Goal: Find specific page/section: Find specific page/section

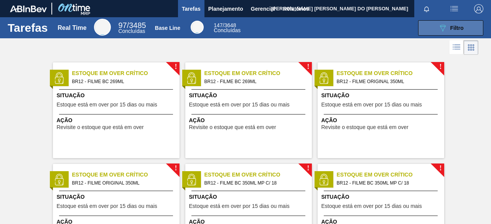
click at [457, 30] on span "Filtro" at bounding box center [456, 28] width 13 height 6
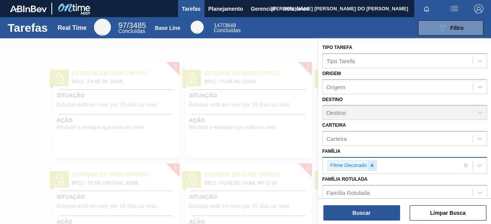
click at [374, 166] on icon at bounding box center [371, 165] width 5 height 5
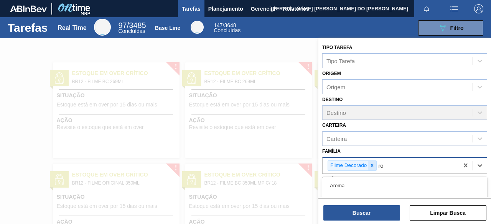
click at [372, 165] on icon at bounding box center [372, 166] width 3 height 3
type input "r"
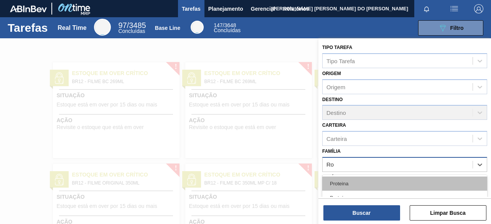
type input "R"
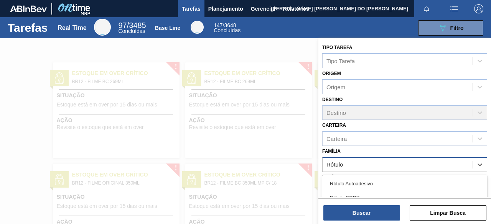
type input "Rótulo P"
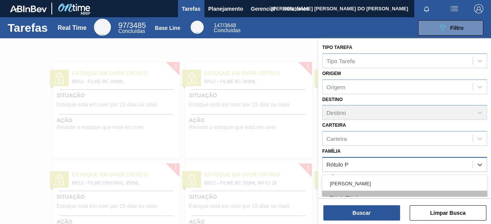
click at [380, 193] on div "Rótulo Plástico" at bounding box center [404, 198] width 165 height 14
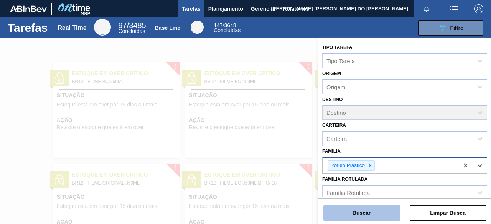
click at [374, 211] on button "Buscar" at bounding box center [361, 213] width 77 height 15
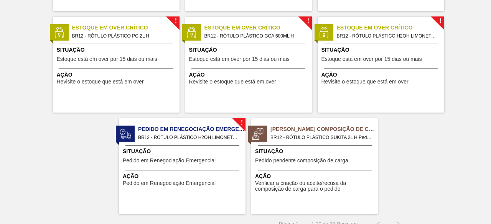
scroll to position [563, 0]
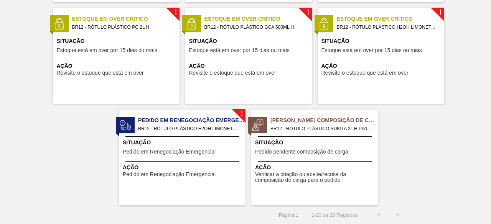
click at [318, 125] on span "BR12 - RÓTULO PLÁSTICO SUKITA 2L H Pedido - 2042423" at bounding box center [320, 129] width 101 height 8
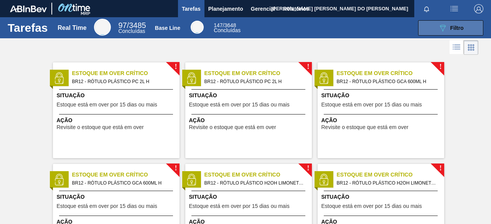
click at [464, 31] on button "089F7B8B-B2A5-4AFE-B5C0-19BA573D28AC Filtro" at bounding box center [450, 27] width 65 height 15
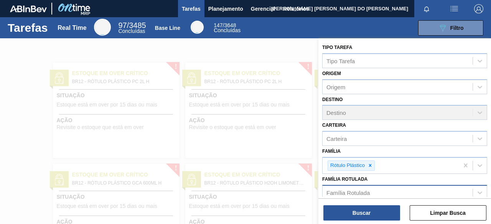
click at [358, 191] on div "Família Rotulada" at bounding box center [348, 193] width 43 height 7
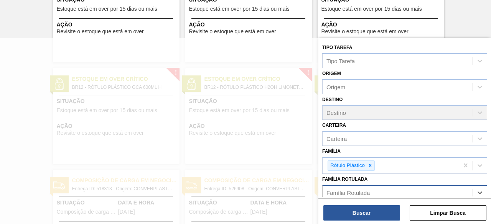
click at [357, 191] on div "Família Rotulada" at bounding box center [348, 193] width 43 height 7
type Rotulada "s"
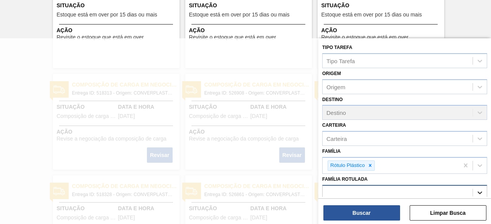
click at [478, 191] on icon at bounding box center [480, 193] width 8 height 8
click at [426, 190] on div "Família Rotulada" at bounding box center [398, 192] width 150 height 11
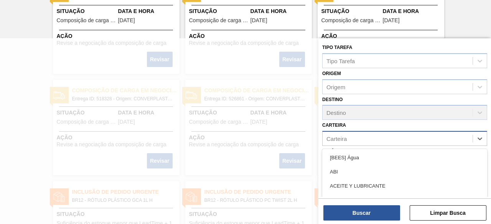
click at [351, 136] on div "Carteira" at bounding box center [398, 139] width 150 height 11
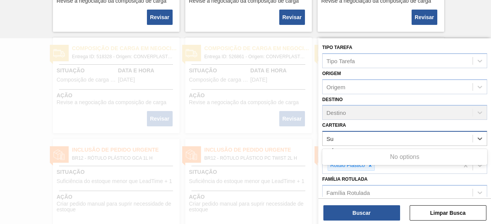
type input "S"
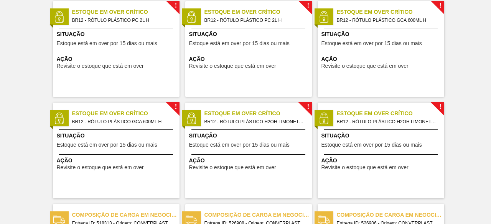
scroll to position [0, 0]
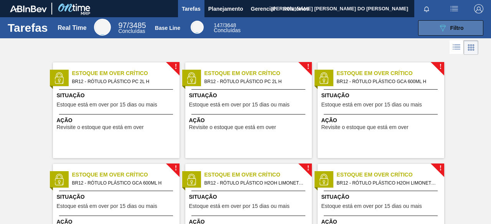
click at [454, 27] on span "Filtro" at bounding box center [456, 28] width 13 height 6
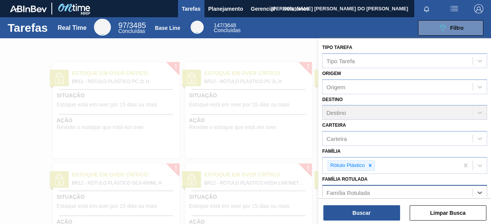
click at [341, 191] on div "Família Rotulada" at bounding box center [348, 193] width 43 height 7
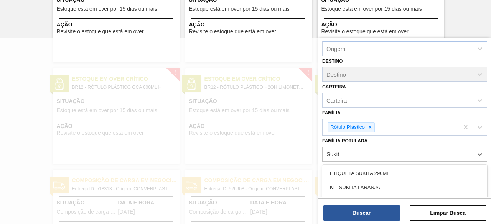
scroll to position [77, 0]
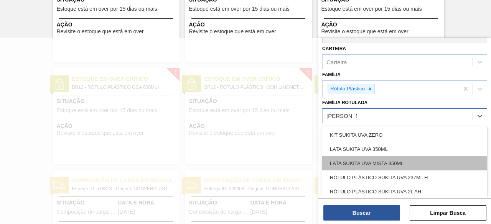
type Rotulada "Sukita Uva 2"
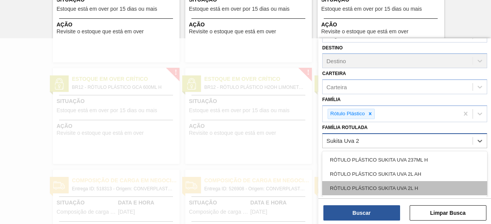
scroll to position [50, 0]
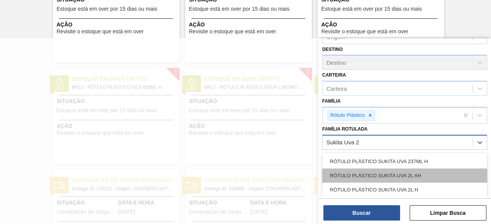
click at [394, 177] on div "RÓTULO PLÁSTICO SUKITA UVA 2L AH" at bounding box center [404, 176] width 165 height 14
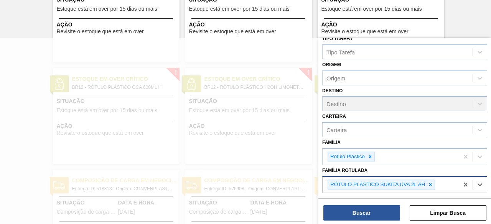
scroll to position [7, 0]
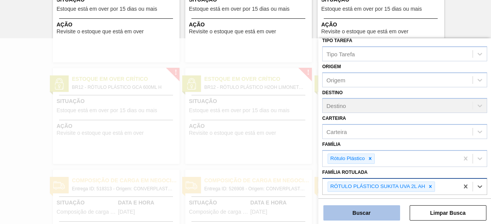
click at [374, 212] on button "Buscar" at bounding box center [361, 213] width 77 height 15
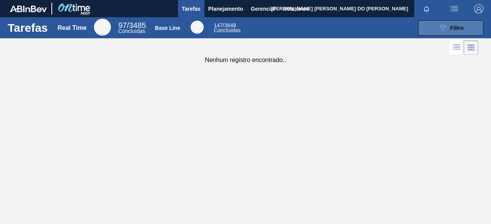
click at [464, 30] on button "089F7B8B-B2A5-4AFE-B5C0-19BA573D28AC Filtro" at bounding box center [450, 27] width 65 height 15
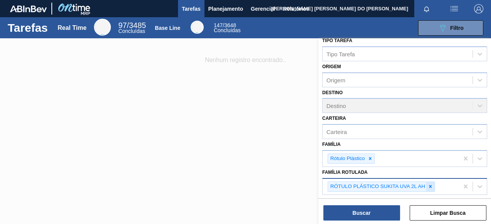
click at [430, 185] on icon at bounding box center [430, 186] width 3 height 3
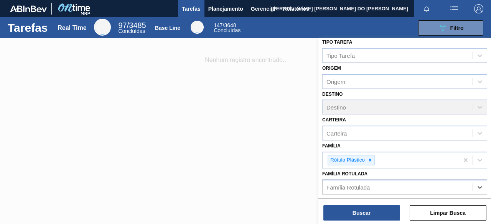
click at [365, 186] on div "Família Rotulada" at bounding box center [348, 187] width 43 height 7
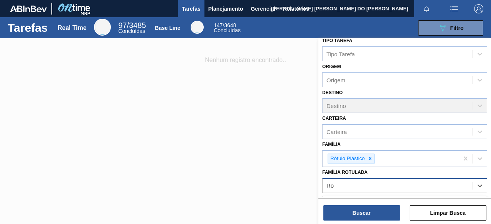
type Rotulada "R"
type Rotulada "[PERSON_NAME]"
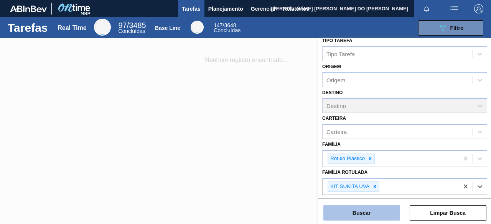
click at [374, 211] on button "Buscar" at bounding box center [361, 213] width 77 height 15
